Goal: Task Accomplishment & Management: Complete application form

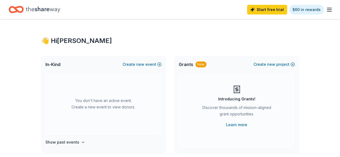
click at [326, 9] on icon "button" at bounding box center [329, 9] width 6 height 6
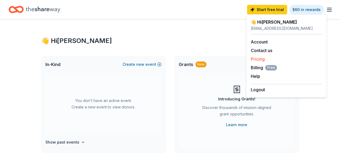
click at [262, 62] on link "Pricing" at bounding box center [258, 58] width 14 height 5
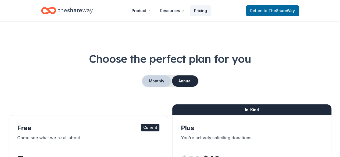
click at [148, 87] on button "Monthly" at bounding box center [156, 81] width 29 height 11
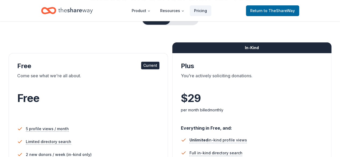
scroll to position [54, 0]
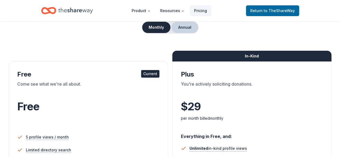
click at [190, 33] on button "Annual" at bounding box center [184, 27] width 27 height 11
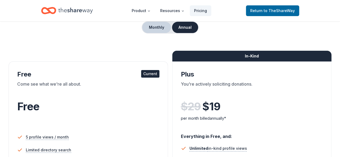
click at [162, 33] on button "Monthly" at bounding box center [156, 27] width 29 height 11
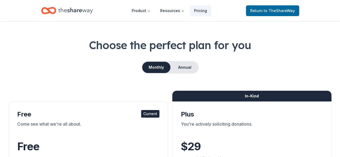
scroll to position [0, 0]
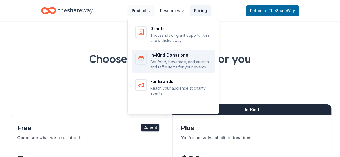
click at [155, 57] on div "In-Kind Donations" at bounding box center [180, 55] width 61 height 4
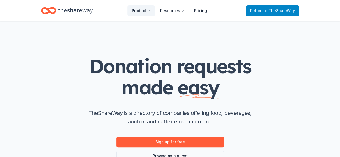
click at [267, 10] on span "to TheShareWay" at bounding box center [279, 10] width 31 height 5
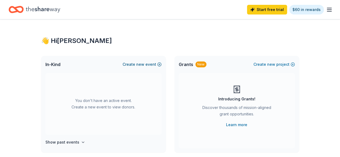
click at [132, 68] on button "Create new event" at bounding box center [142, 64] width 39 height 6
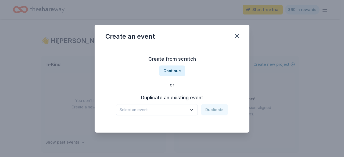
click at [187, 111] on span "Select an event" at bounding box center [153, 110] width 67 height 6
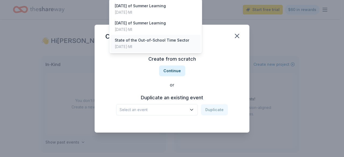
click at [180, 50] on div "[DATE] · MI" at bounding box center [152, 47] width 74 height 6
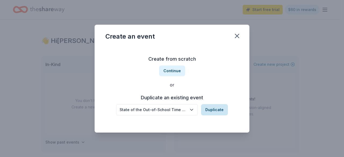
click at [217, 113] on button "Duplicate" at bounding box center [214, 109] width 27 height 11
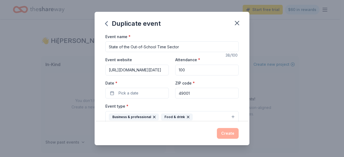
scroll to position [27, 0]
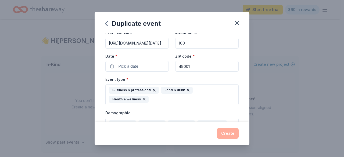
click at [180, 49] on input "100" at bounding box center [206, 43] width 63 height 11
type input "100"
click at [152, 72] on button "Pick a date" at bounding box center [136, 66] width 63 height 11
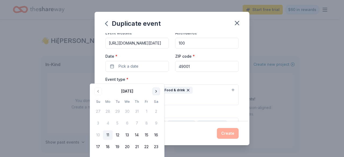
click at [160, 90] on button "Go to next month" at bounding box center [156, 92] width 8 height 8
click at [151, 127] on button "12" at bounding box center [147, 124] width 10 height 10
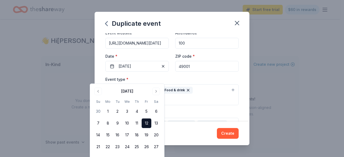
click at [201, 87] on div "Event name * State of the Out-of-School Time Sector 38 /100 Event website [URL]…" at bounding box center [171, 135] width 133 height 259
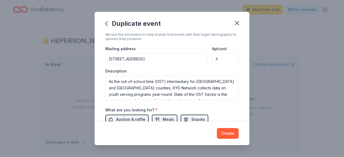
scroll to position [134, 0]
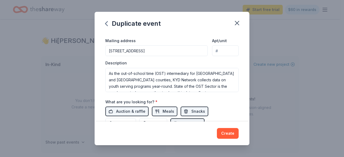
click at [223, 56] on input "Apt/unit" at bounding box center [225, 50] width 27 height 11
type input "Suite 204"
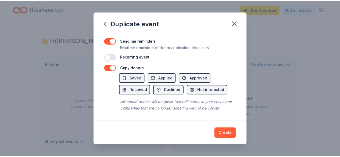
scroll to position [228, 0]
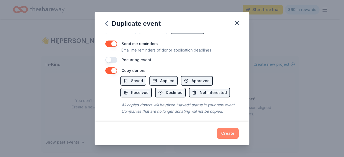
click at [235, 130] on button "Create" at bounding box center [228, 133] width 22 height 11
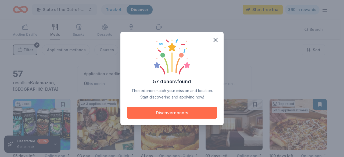
click at [191, 114] on button "Discover donors" at bounding box center [172, 113] width 90 height 12
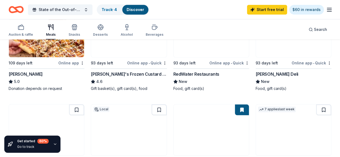
scroll to position [188, 0]
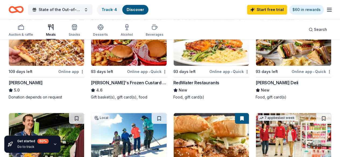
click at [256, 86] on div "[PERSON_NAME] Deli" at bounding box center [277, 83] width 43 height 6
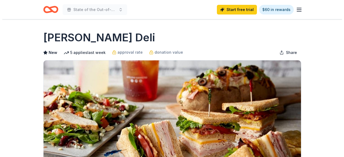
scroll to position [134, 0]
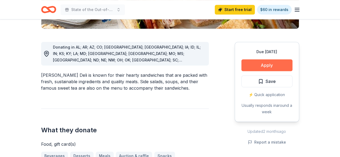
click at [246, 71] on button "Apply" at bounding box center [266, 65] width 51 height 12
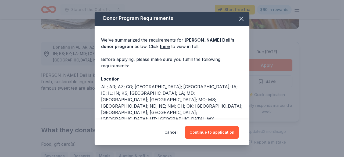
scroll to position [0, 0]
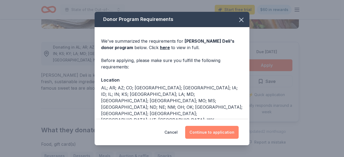
click at [222, 131] on button "Continue to application" at bounding box center [211, 132] width 53 height 13
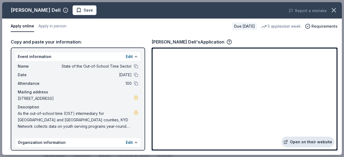
click at [300, 143] on link "Open on their website" at bounding box center [307, 142] width 53 height 11
